Goal: Navigation & Orientation: Find specific page/section

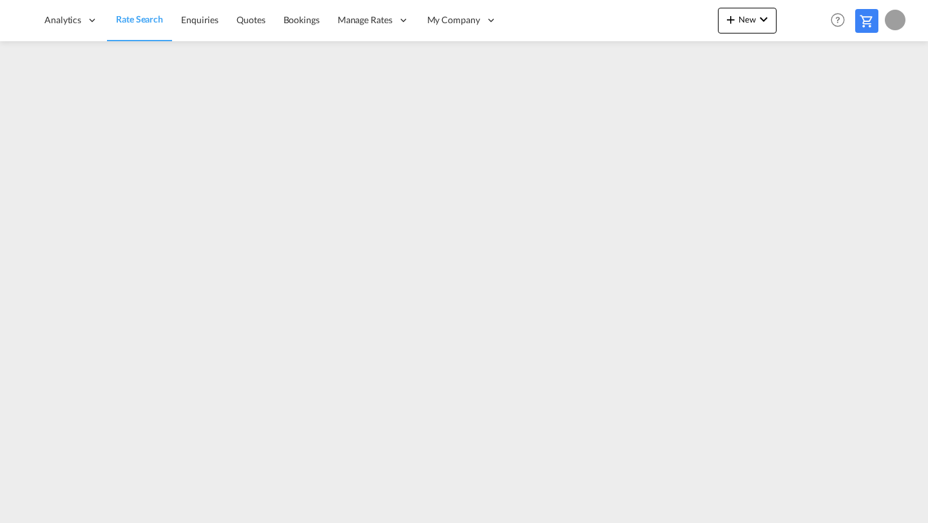
click at [126, 24] on span "Rate Search" at bounding box center [139, 19] width 47 height 11
